Goal: Task Accomplishment & Management: Use online tool/utility

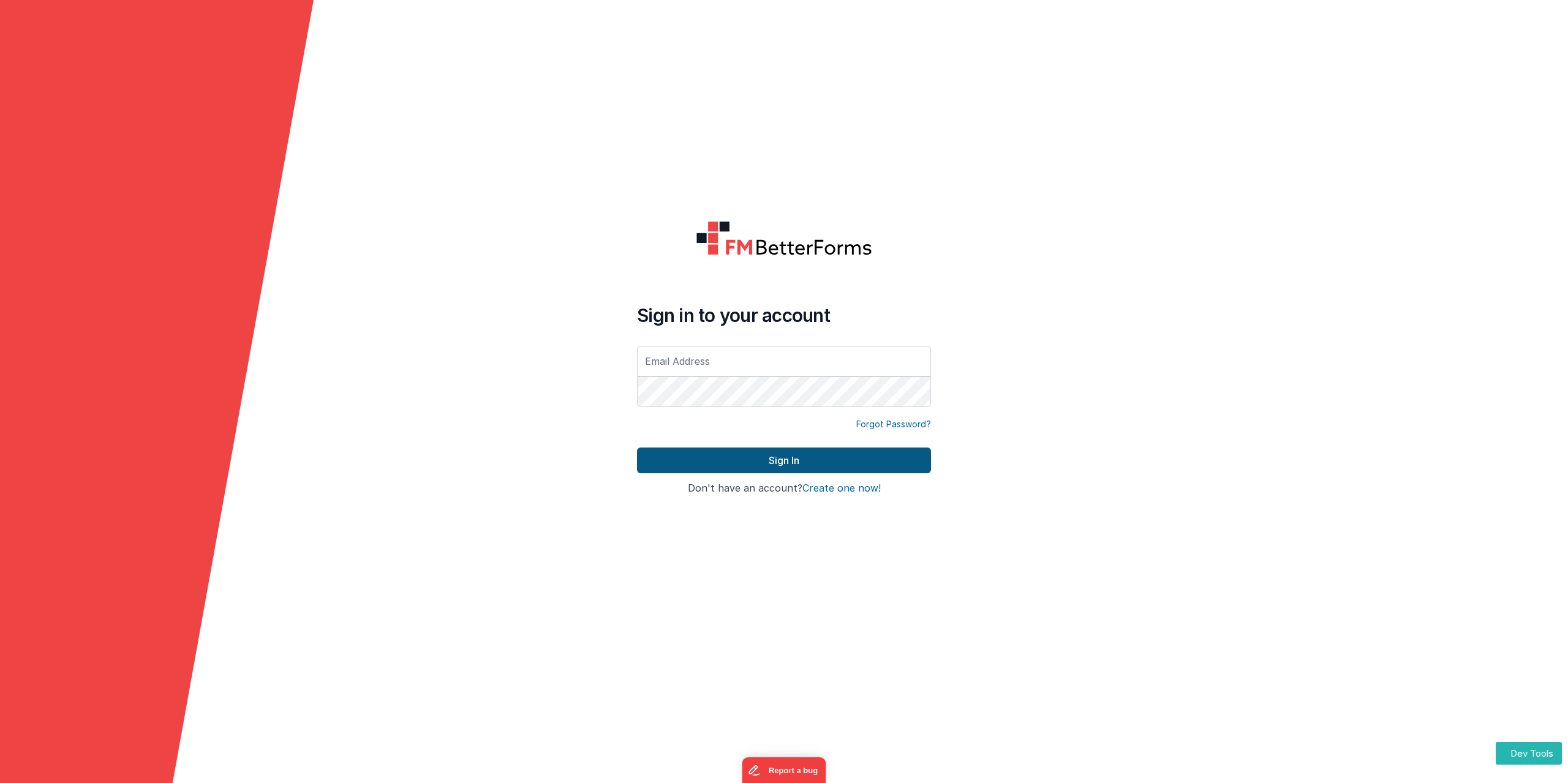
type input "[PERSON_NAME][EMAIL_ADDRESS][DOMAIN_NAME]"
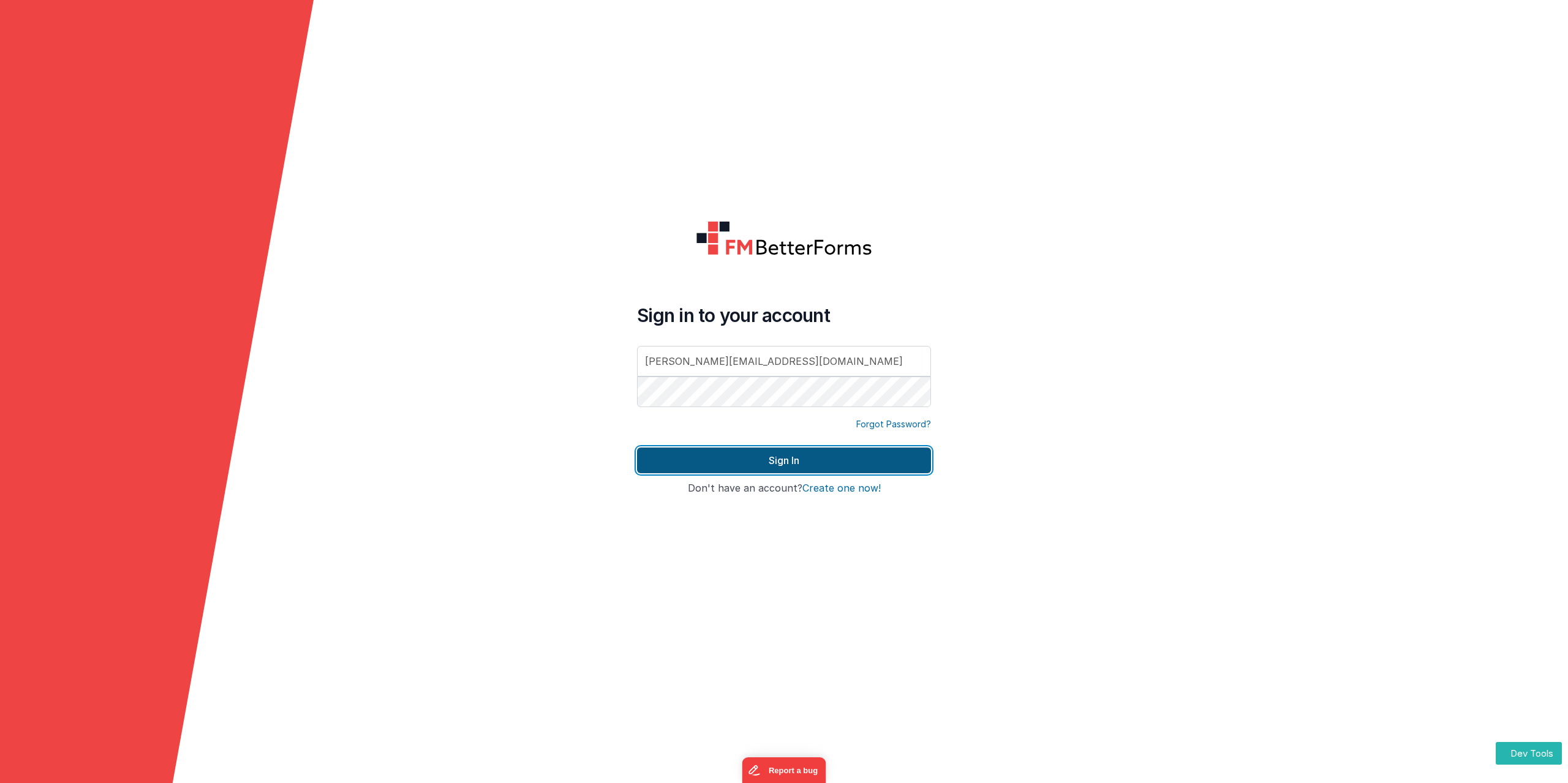
click at [785, 460] on button "Sign In" at bounding box center [784, 460] width 294 height 25
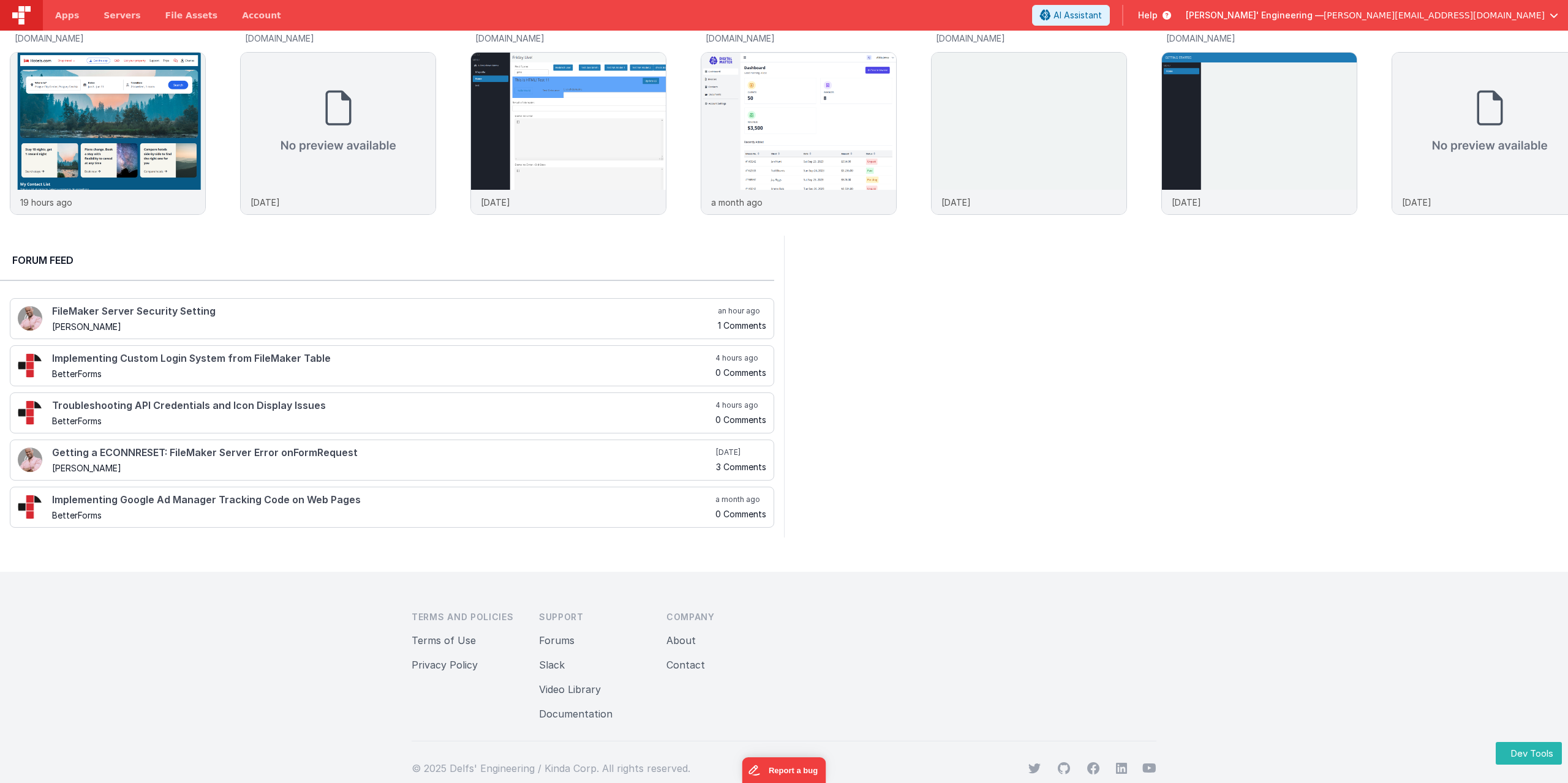
scroll to position [36, 0]
click at [681, 663] on button "Contact" at bounding box center [685, 664] width 39 height 15
click at [686, 644] on link "About" at bounding box center [681, 639] width 29 height 12
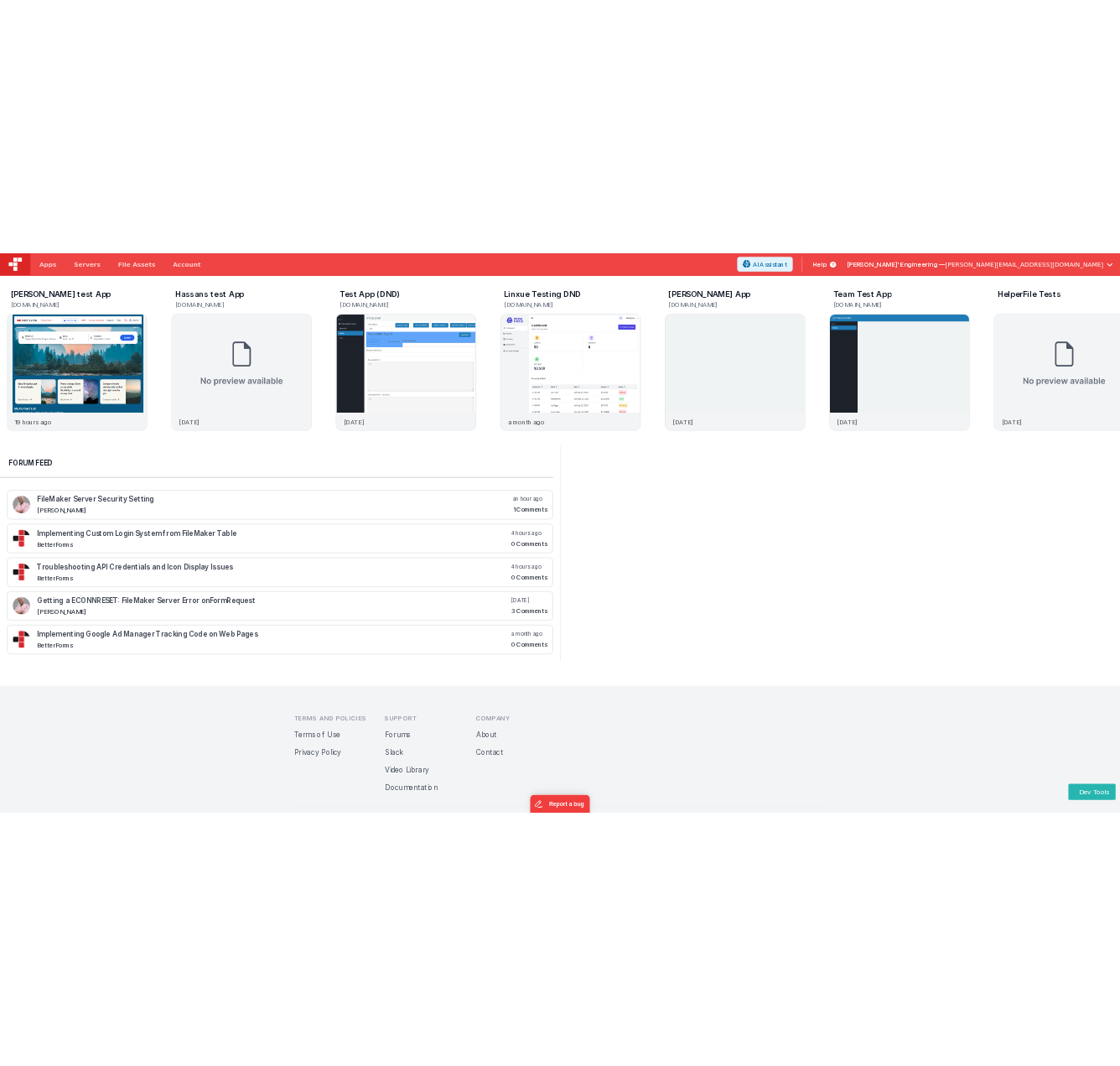
scroll to position [0, 0]
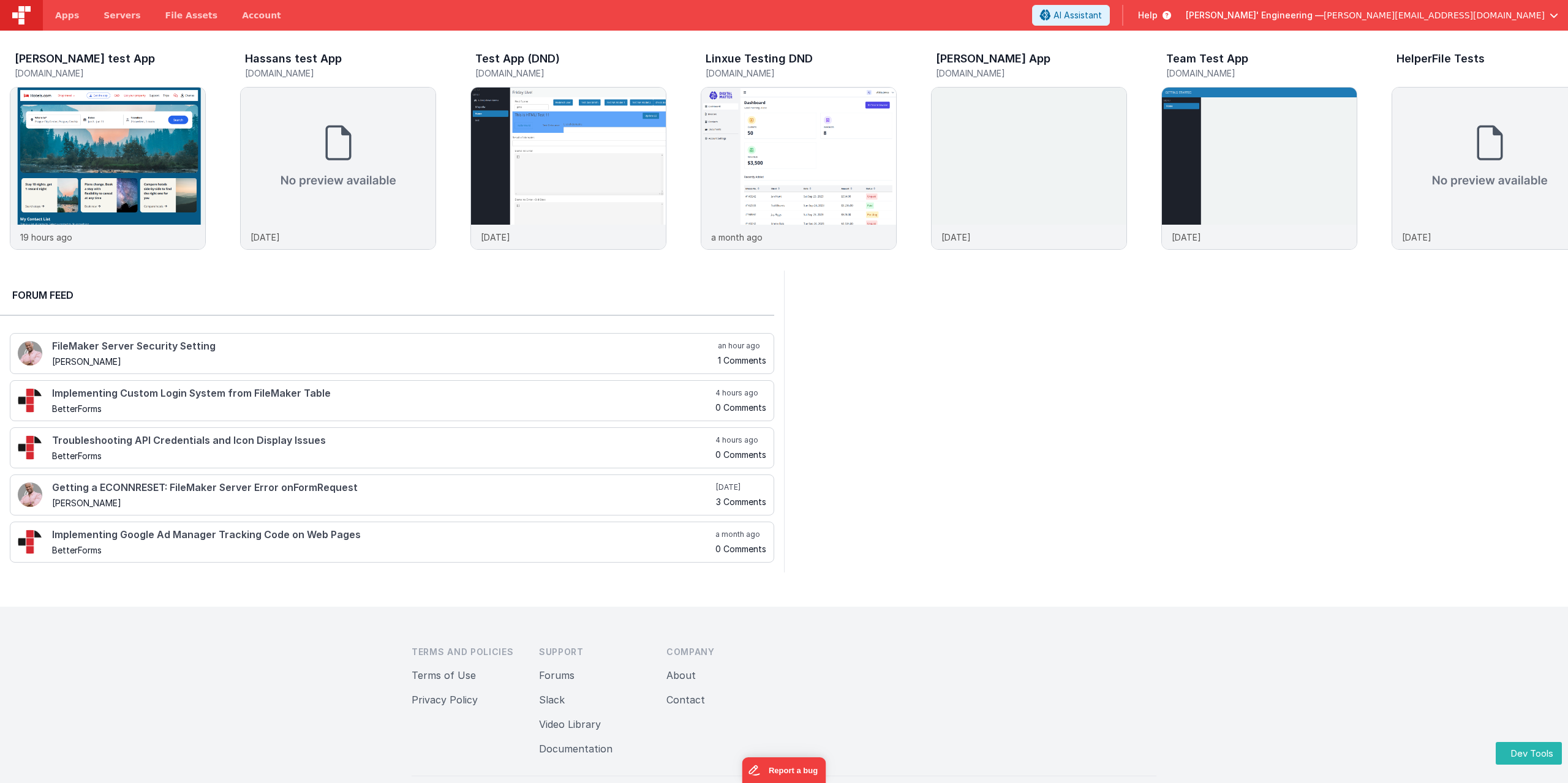
click at [1544, 11] on button "[PERSON_NAME]' Engineering — [PERSON_NAME][EMAIL_ADDRESS][DOMAIN_NAME]" at bounding box center [1372, 16] width 372 height 12
click at [1546, 11] on button at bounding box center [784, 392] width 1568 height 783
click at [70, 13] on span "Apps" at bounding box center [67, 16] width 24 height 12
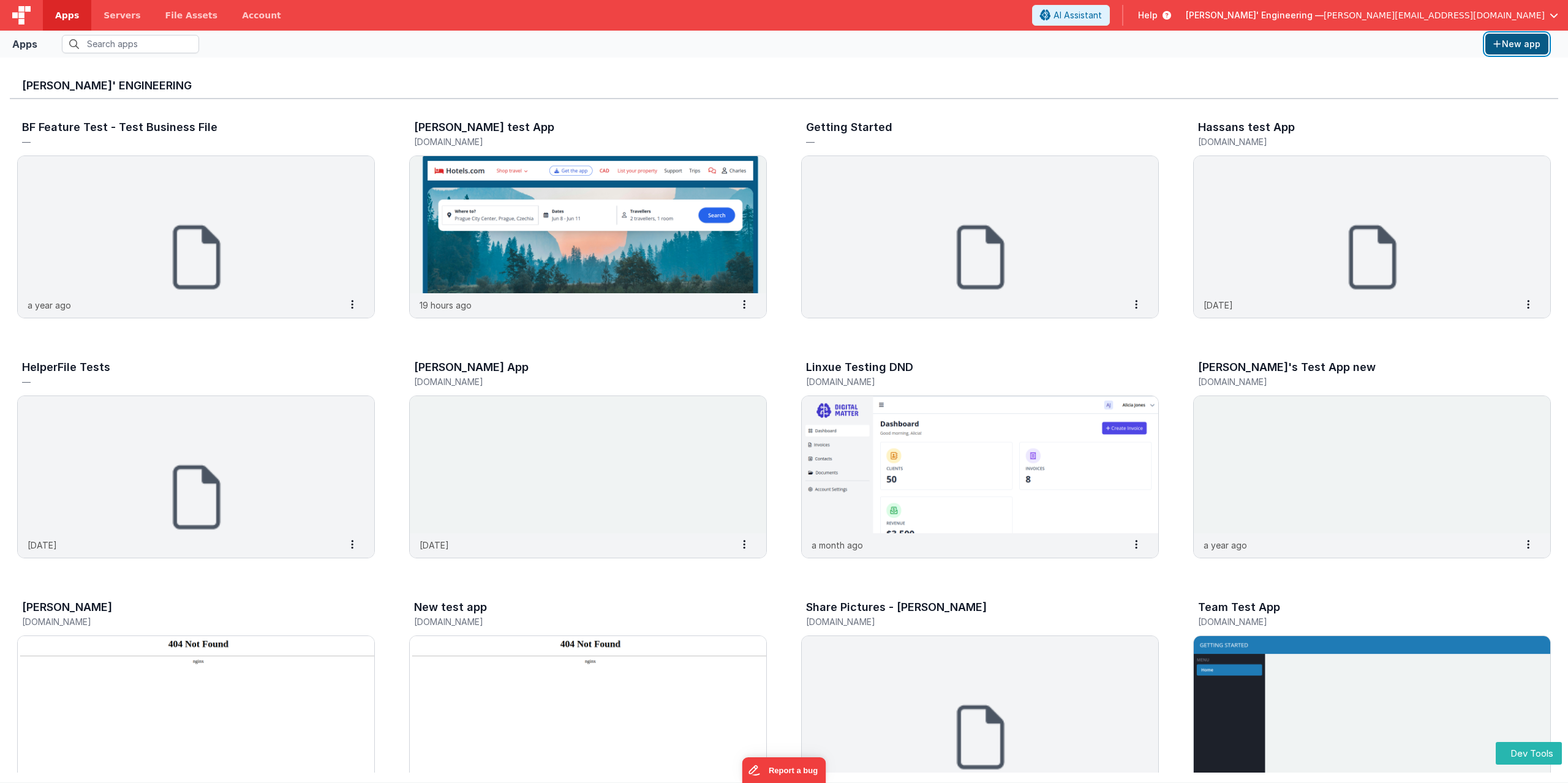
click at [1506, 45] on button "New app" at bounding box center [1516, 44] width 63 height 21
click at [1528, 50] on button "New app" at bounding box center [1516, 44] width 63 height 21
click at [1511, 40] on button "New app" at bounding box center [1516, 44] width 63 height 21
click at [1532, 42] on button "New app" at bounding box center [1516, 44] width 63 height 21
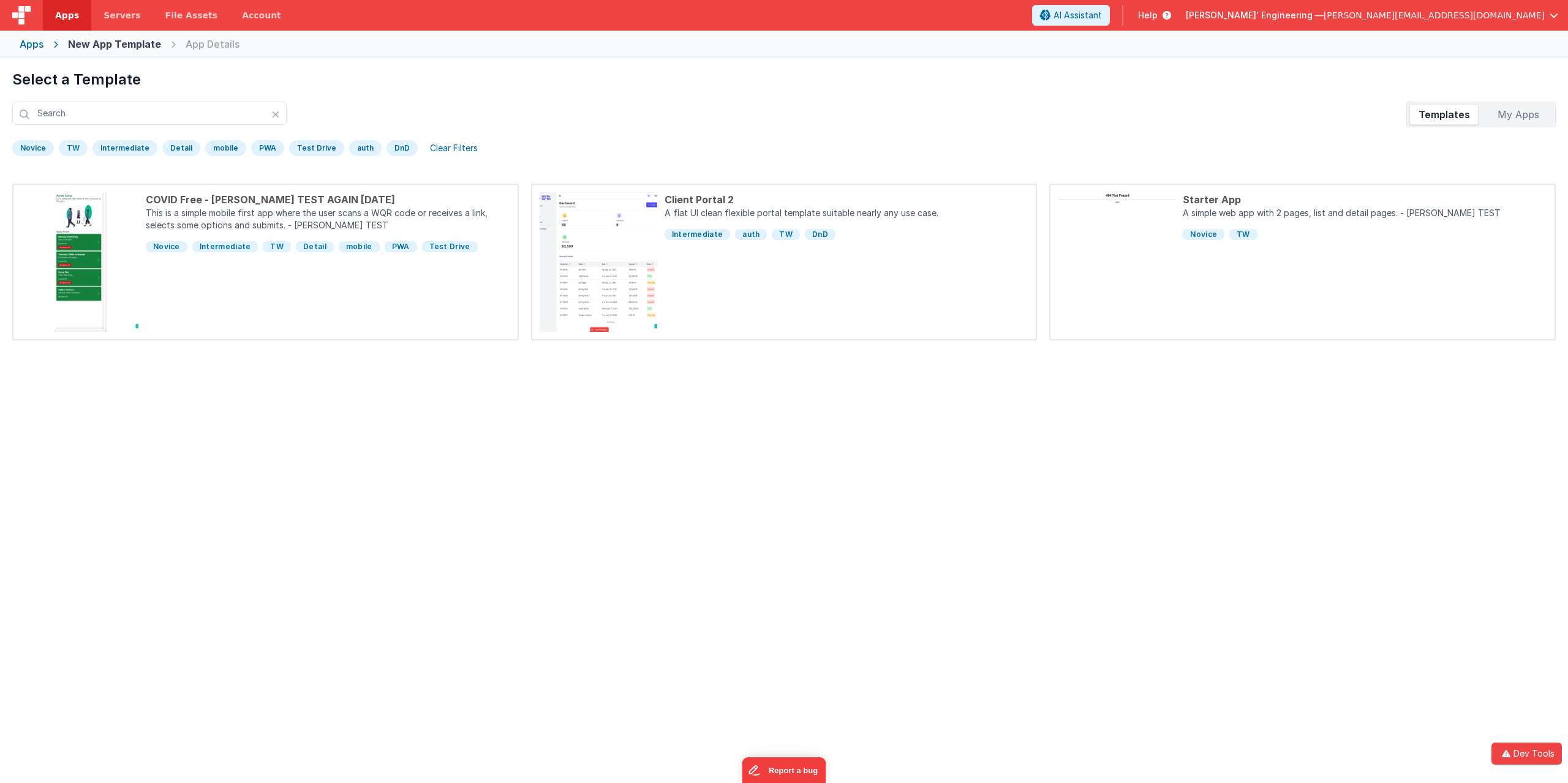
drag, startPoint x: 75, startPoint y: 76, endPoint x: 137, endPoint y: 76, distance: 62.0
click at [137, 76] on h1 "Select a Template" at bounding box center [784, 80] width 1543 height 20
copy h1 "Template"
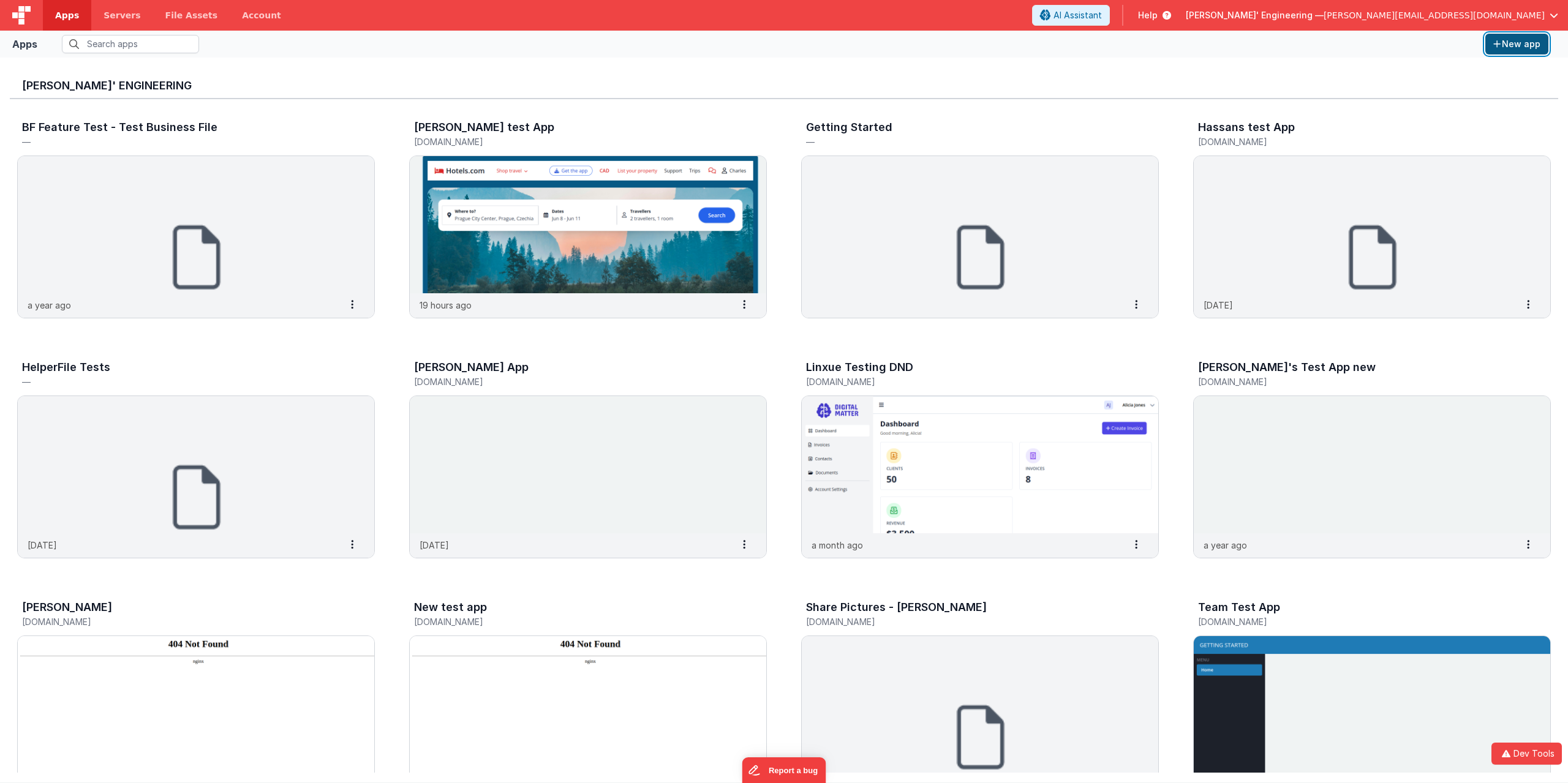
click at [1530, 42] on button "New app" at bounding box center [1516, 44] width 63 height 21
click at [1516, 37] on button "New app" at bounding box center [1516, 44] width 63 height 21
click at [1518, 47] on button "New app" at bounding box center [1516, 44] width 63 height 21
click at [1510, 45] on button "New app" at bounding box center [1516, 44] width 63 height 21
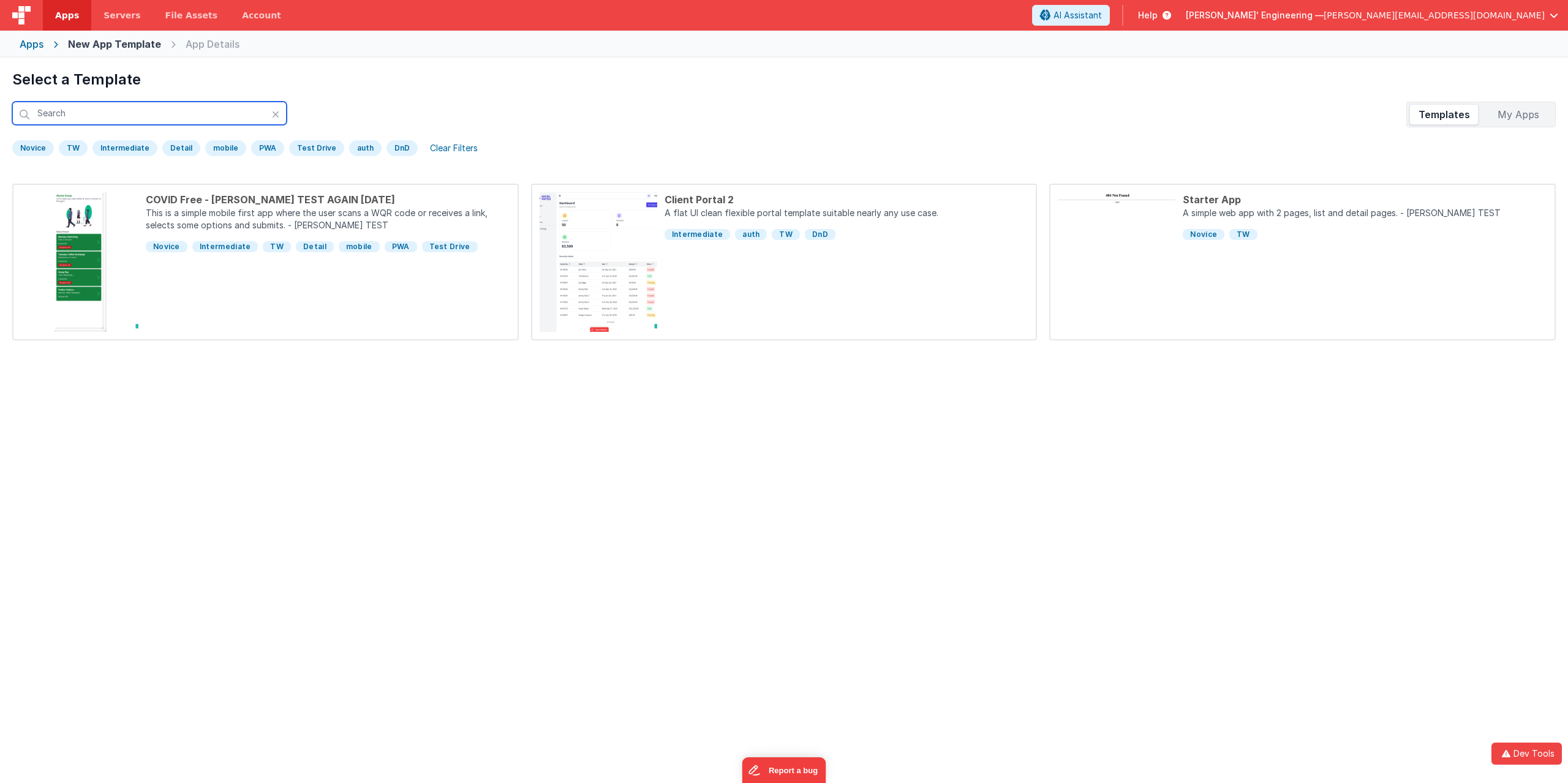
click at [91, 121] on input "text" at bounding box center [149, 113] width 274 height 23
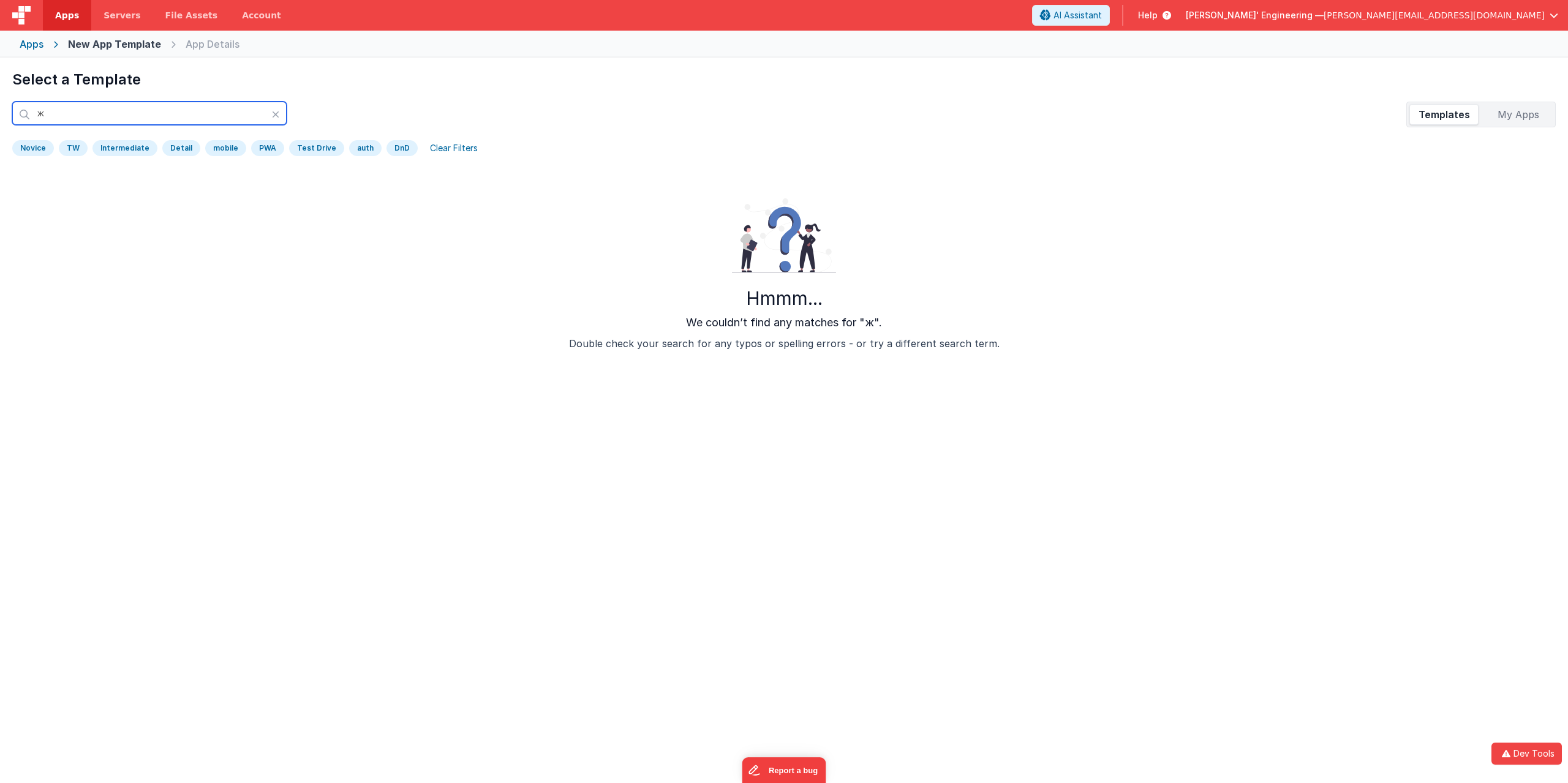
type input "ж"
drag, startPoint x: 837, startPoint y: 319, endPoint x: 681, endPoint y: 322, distance: 156.0
click at [681, 322] on div "Hmmm... We couldn’t find any matches for "ж". Double check your search for any …" at bounding box center [784, 275] width 1524 height 182
copy div "We couldn’t find any matches"
click at [1102, 312] on div "Hmmm... We couldn’t find any matches for "ж". Double check your search for any …" at bounding box center [784, 275] width 1524 height 182
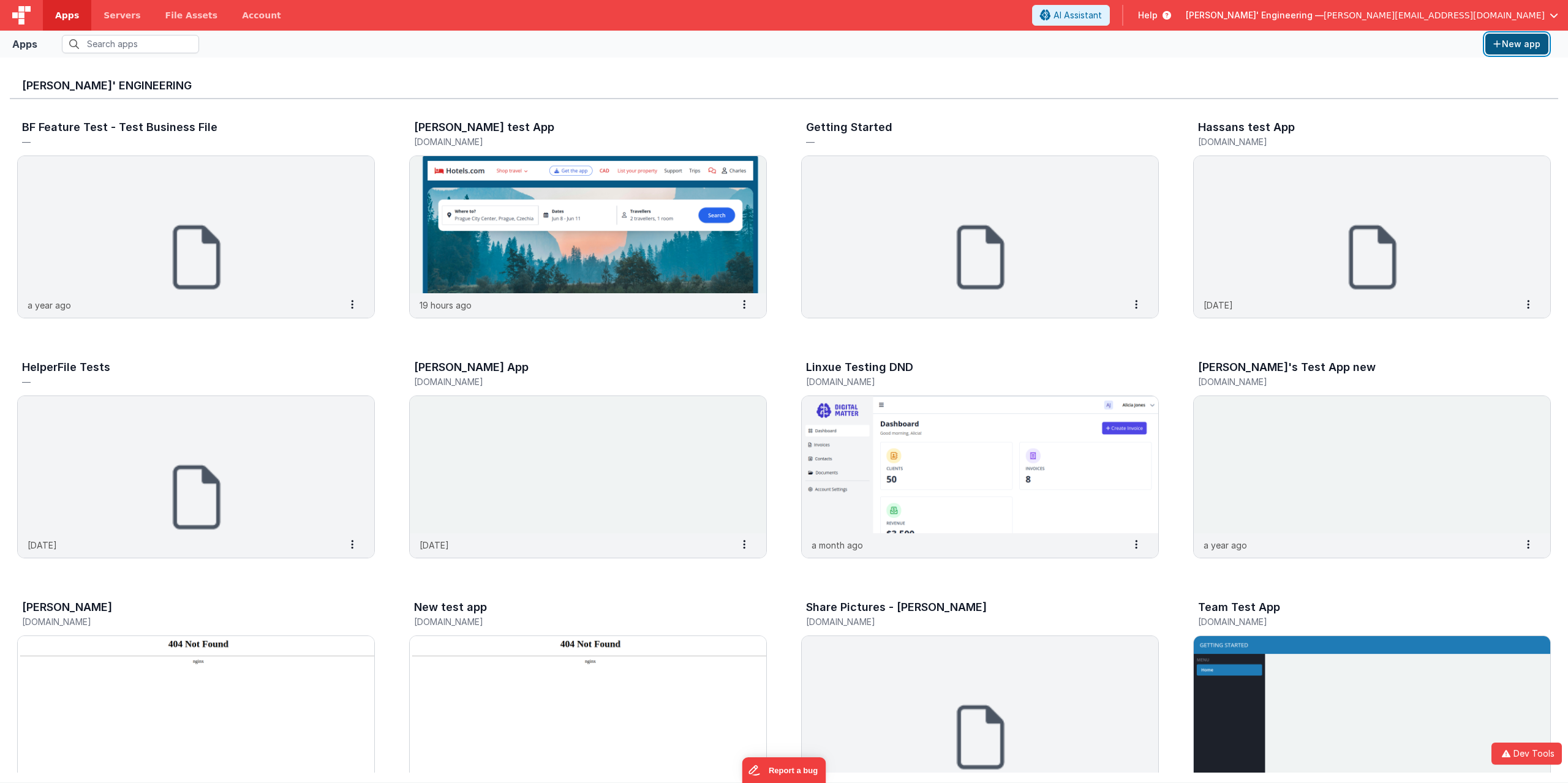
click at [1503, 53] on button "New app" at bounding box center [1516, 44] width 63 height 21
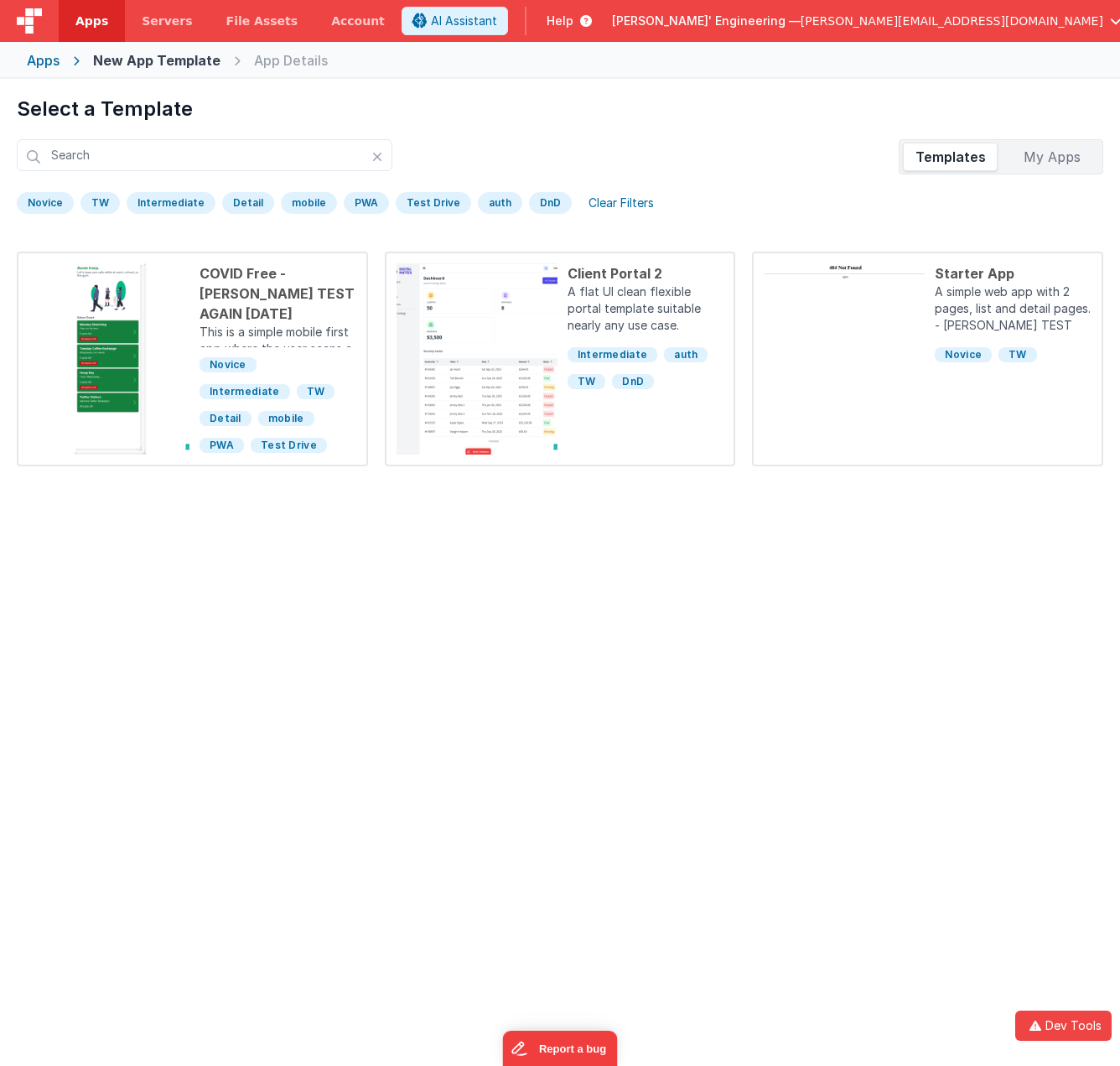
click at [1102, 971] on div "Select a Template Templates My Apps [GEOGRAPHIC_DATA] TW Intermediate Detail mo…" at bounding box center [560, 612] width 1120 height 1066
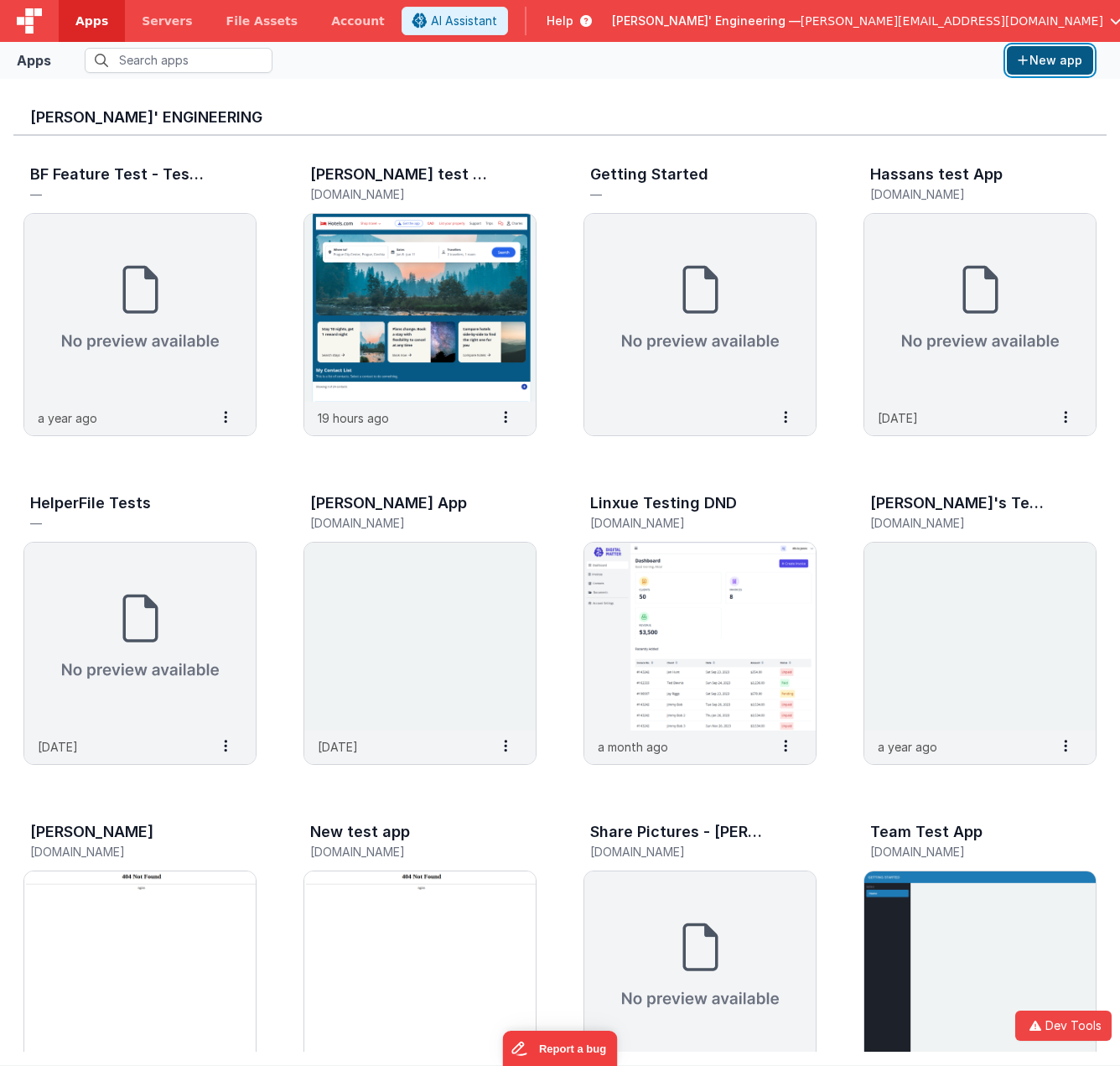
click at [1060, 71] on button "New app" at bounding box center [1049, 60] width 86 height 29
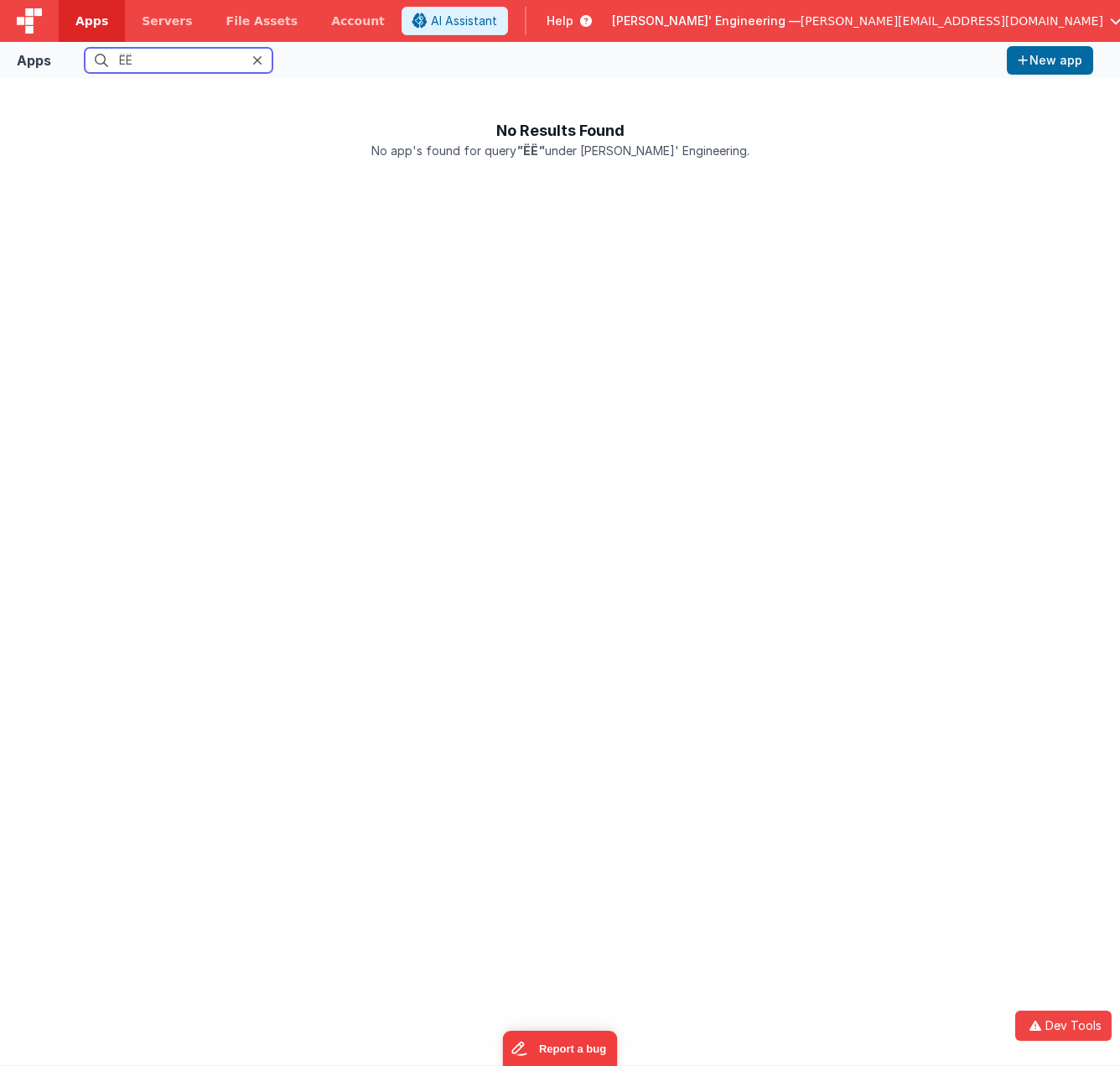
type input "ЁЁ"
click at [259, 58] on icon at bounding box center [258, 60] width 10 height 14
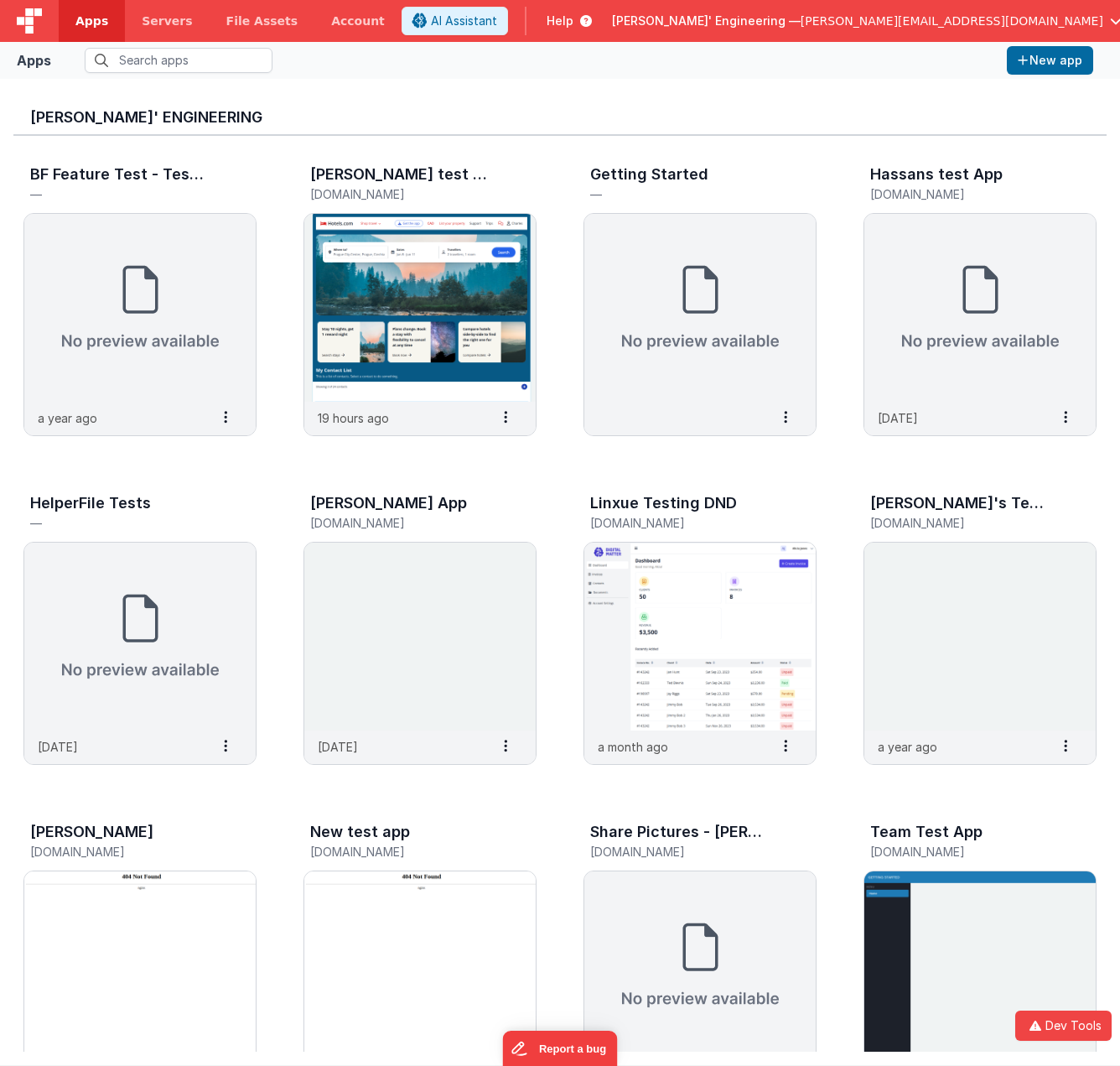
click at [340, 95] on div "[PERSON_NAME]' Engineering" at bounding box center [560, 113] width 1094 height 43
click at [458, 95] on div "[PERSON_NAME]' Engineering" at bounding box center [560, 113] width 1094 height 43
click at [454, 94] on div "[PERSON_NAME]' Engineering" at bounding box center [560, 113] width 1094 height 43
type input "~"
click at [1037, 62] on button "New app" at bounding box center [1049, 60] width 86 height 29
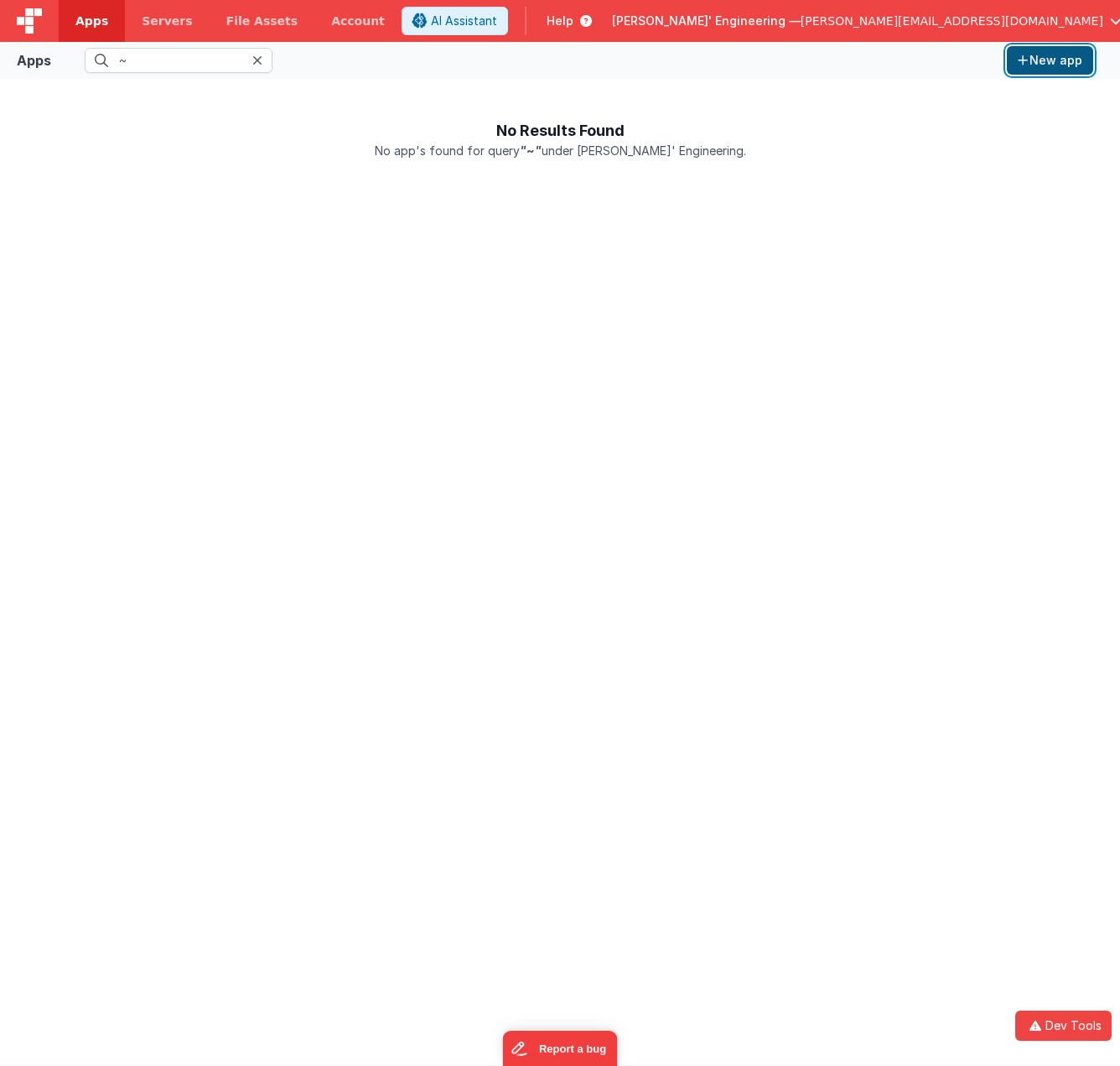
click at [1022, 60] on icon "button" at bounding box center [1023, 60] width 10 height 12
click at [1070, 64] on button "New app" at bounding box center [1049, 60] width 86 height 29
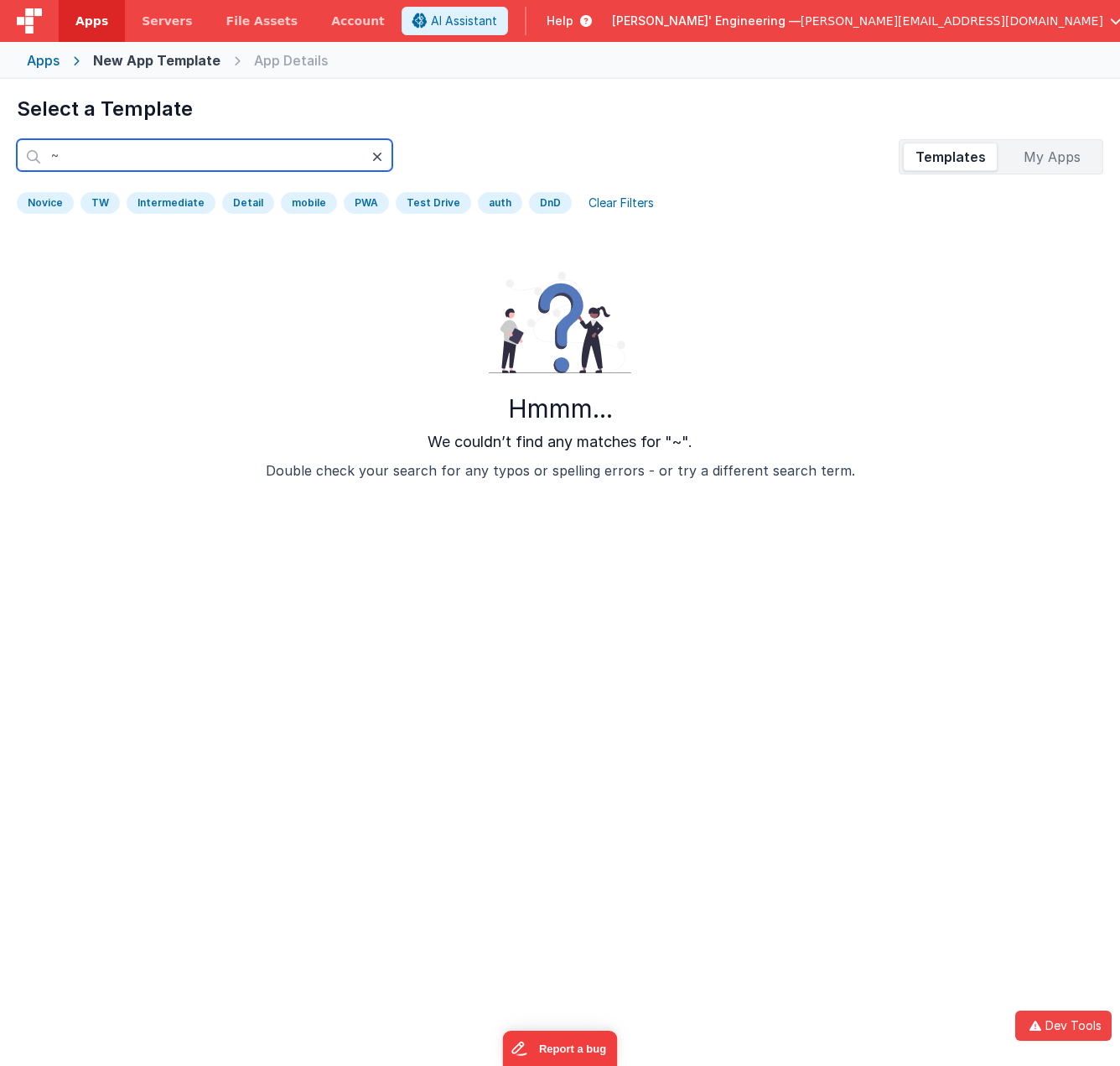
type input "~"
click at [376, 156] on icon at bounding box center [378, 157] width 10 height 14
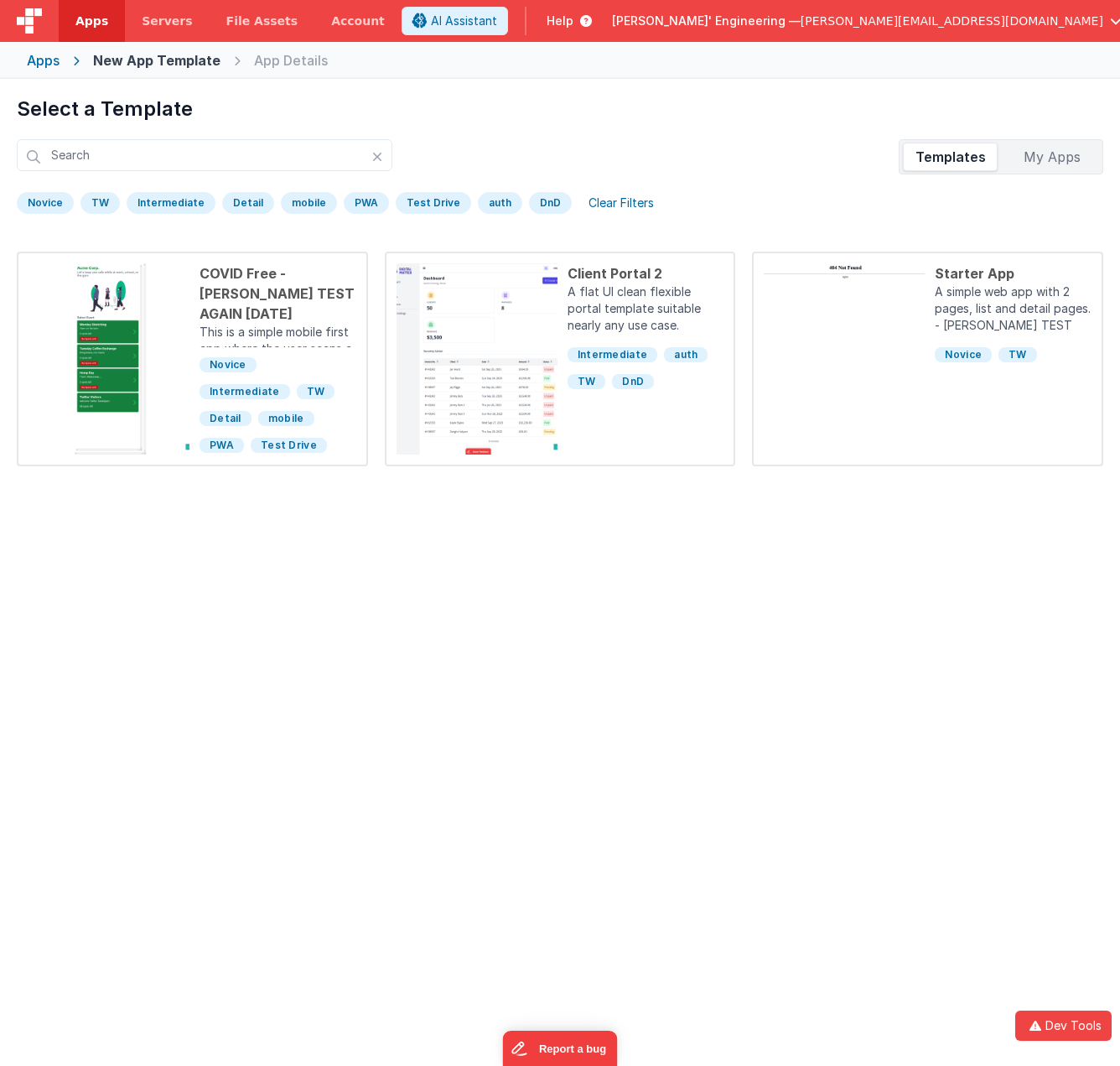
click at [722, 115] on h1 "Select a Template" at bounding box center [560, 109] width 1087 height 27
click at [620, 197] on div "Clear Filters" at bounding box center [621, 203] width 86 height 24
click at [620, 203] on div "Clear Filters" at bounding box center [621, 203] width 86 height 24
click at [621, 197] on div "Clear Filters" at bounding box center [621, 203] width 86 height 24
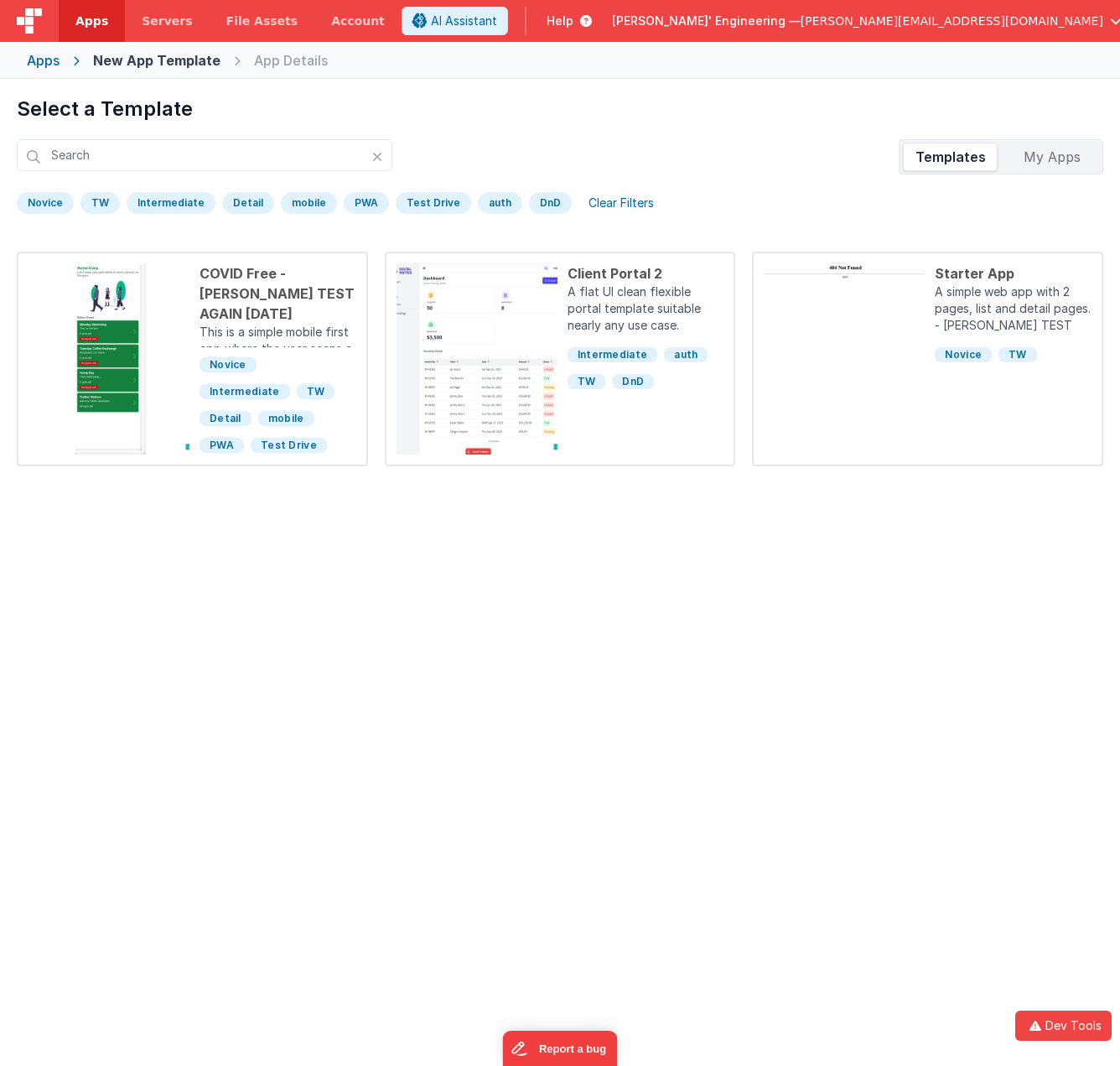
click at [621, 197] on div "Clear Filters" at bounding box center [621, 203] width 86 height 24
click at [615, 204] on div "Clear Filters" at bounding box center [621, 203] width 86 height 24
click at [614, 204] on div "Clear Filters" at bounding box center [621, 203] width 86 height 24
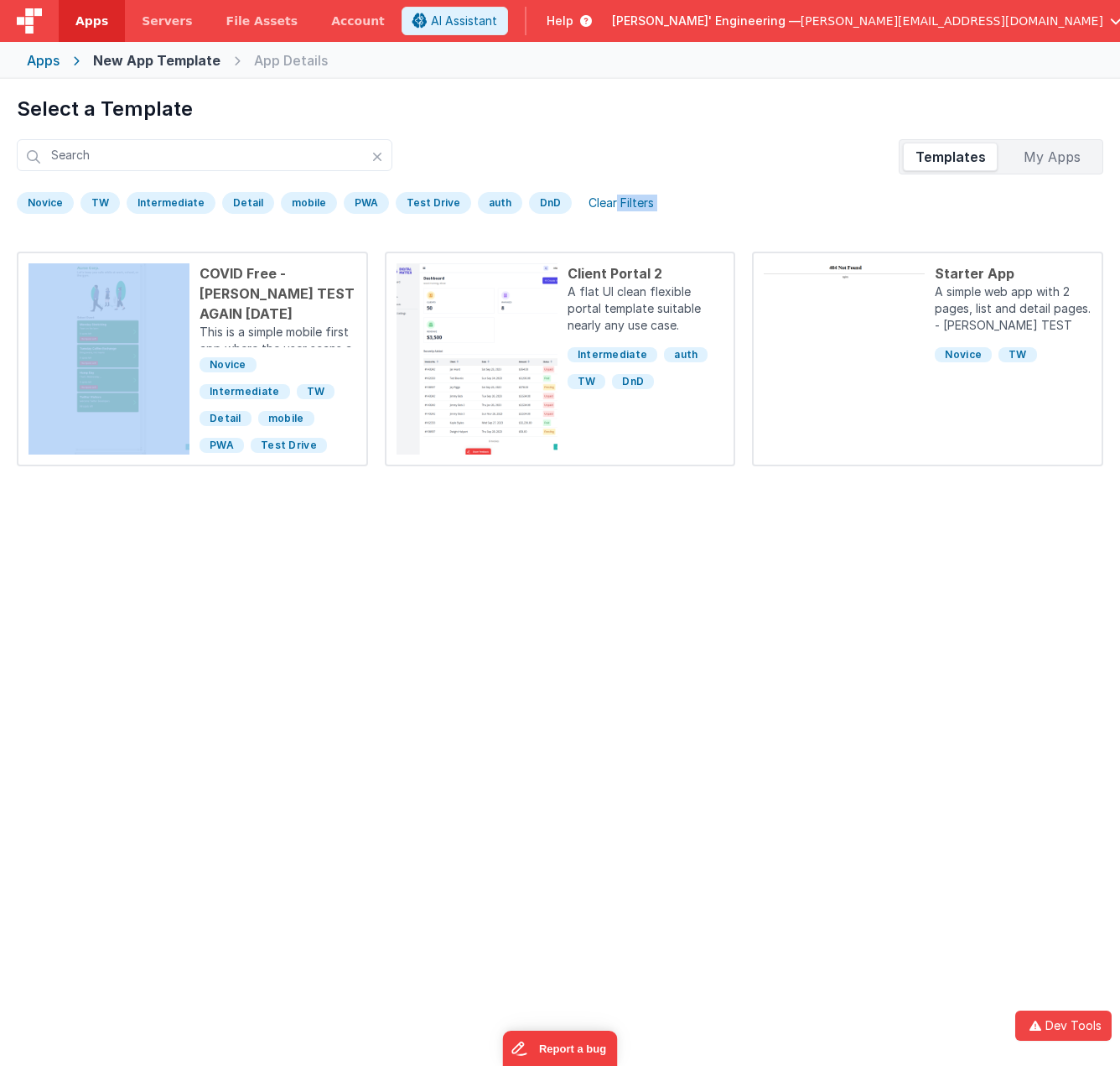
click at [614, 204] on div "Clear Filters" at bounding box center [621, 203] width 86 height 24
click at [621, 203] on div "Clear Filters" at bounding box center [621, 203] width 86 height 24
click at [638, 199] on div "Clear Filters" at bounding box center [621, 203] width 86 height 24
click at [683, 192] on div "Novice TW Intermediate Detail mobile PWA Test Drive auth DnD Clear Filters" at bounding box center [560, 206] width 1087 height 30
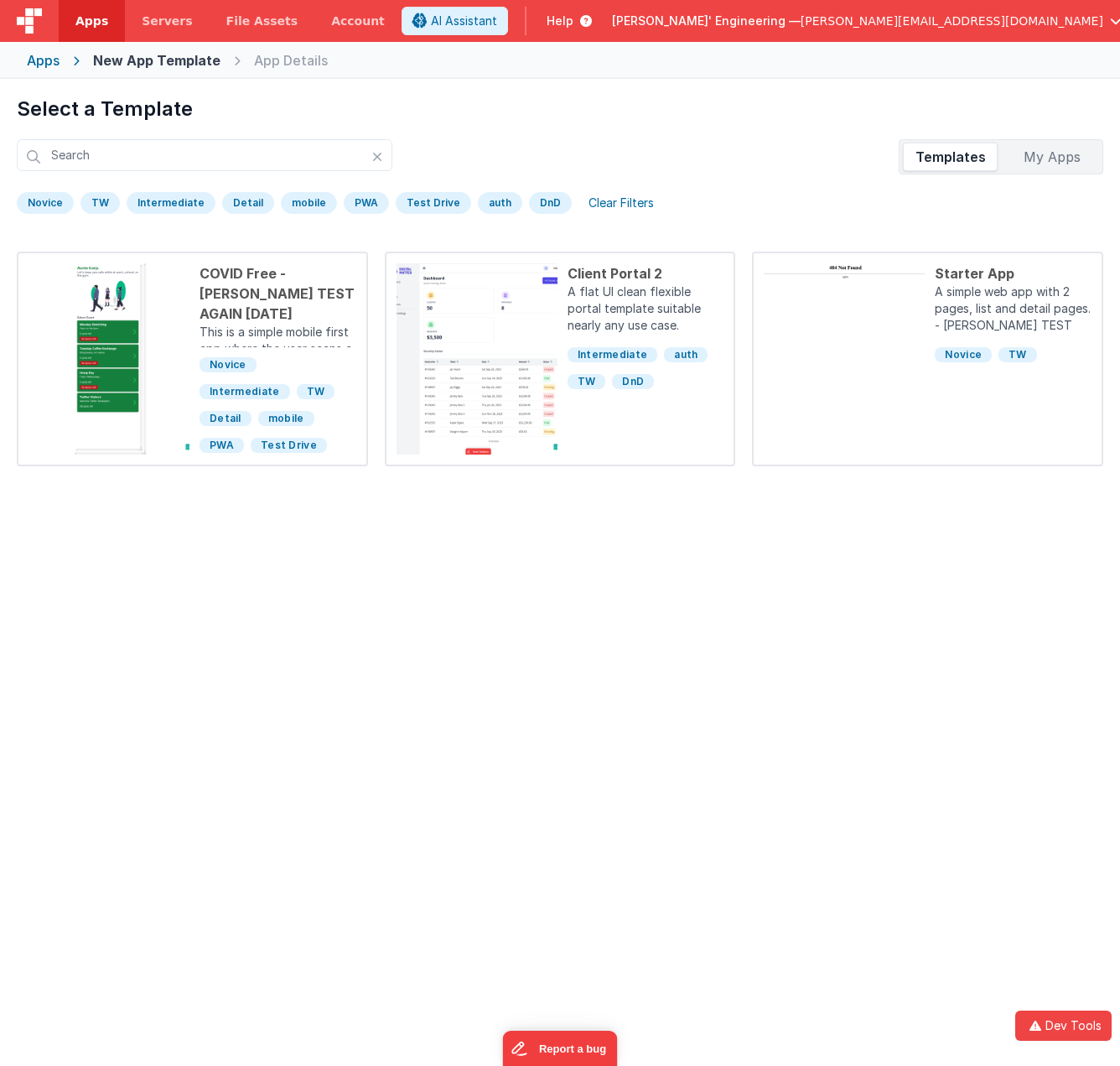
click at [429, 676] on div "Preview COVID Free - [PERSON_NAME] TEST AGAIN [DATE] This is a simple mobile fi…" at bounding box center [560, 467] width 1087 height 430
